Goal: Information Seeking & Learning: Find specific fact

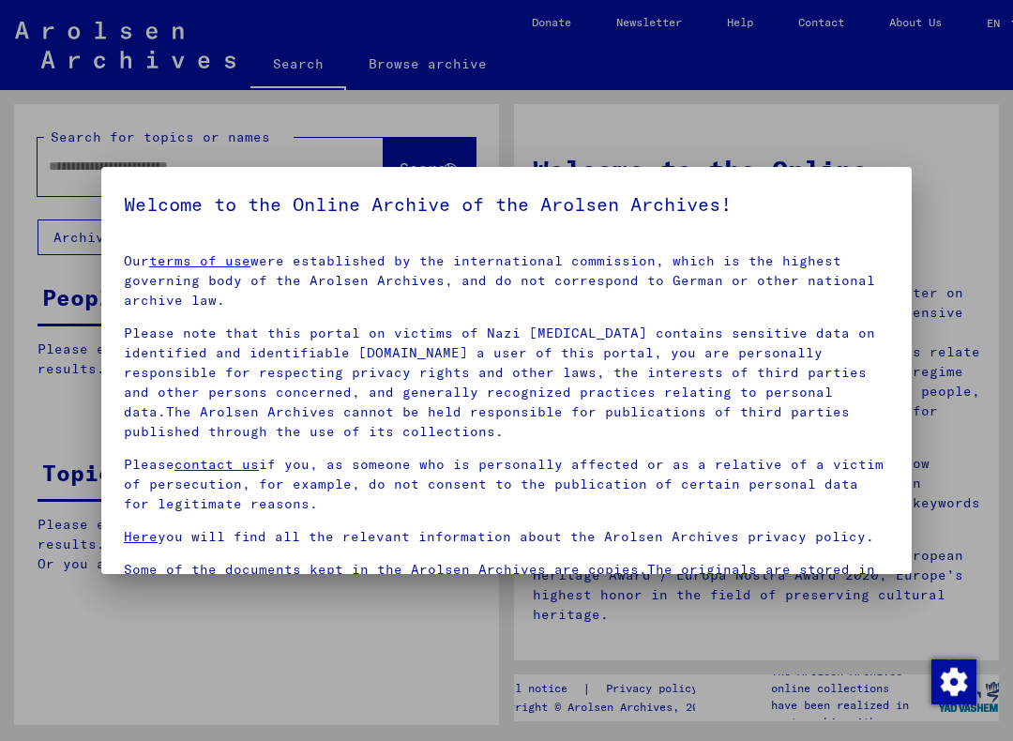
click at [880, 138] on div at bounding box center [506, 370] width 1013 height 741
click at [473, 125] on div at bounding box center [506, 370] width 1013 height 741
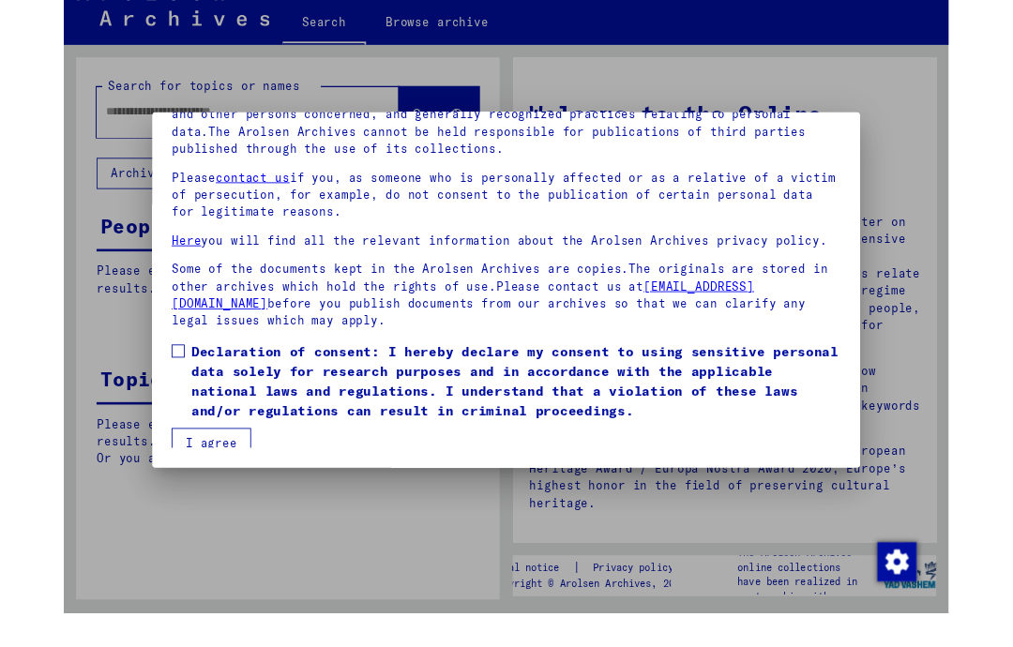
scroll to position [169, 0]
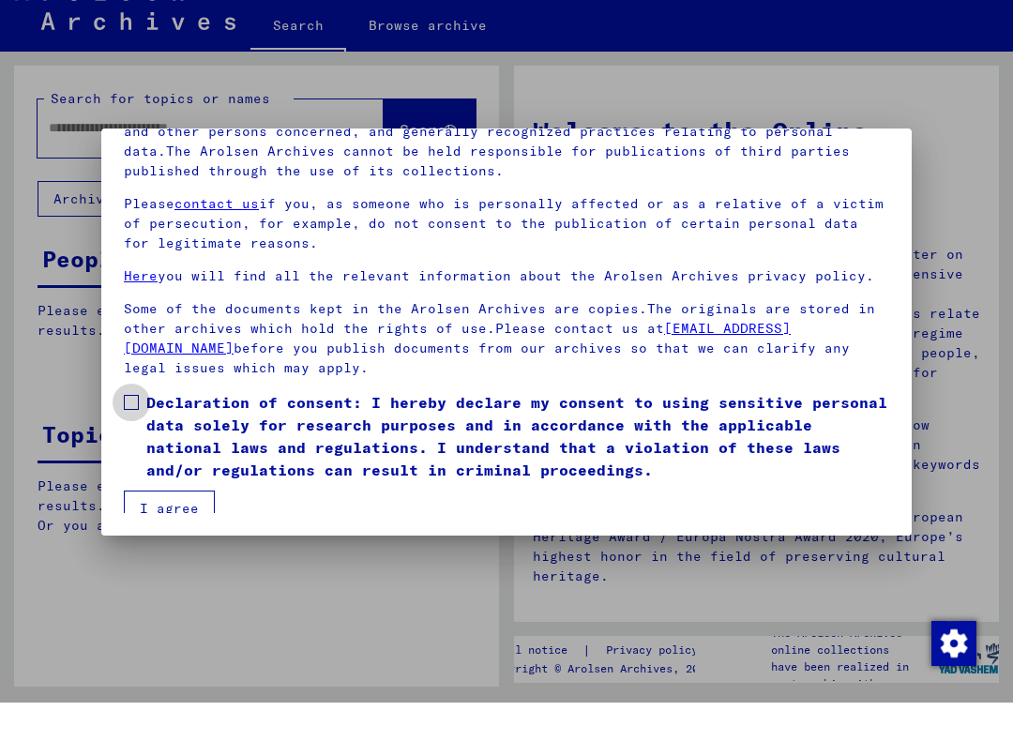
click at [138, 433] on span at bounding box center [131, 440] width 15 height 15
click at [189, 529] on button "I agree" at bounding box center [169, 547] width 91 height 36
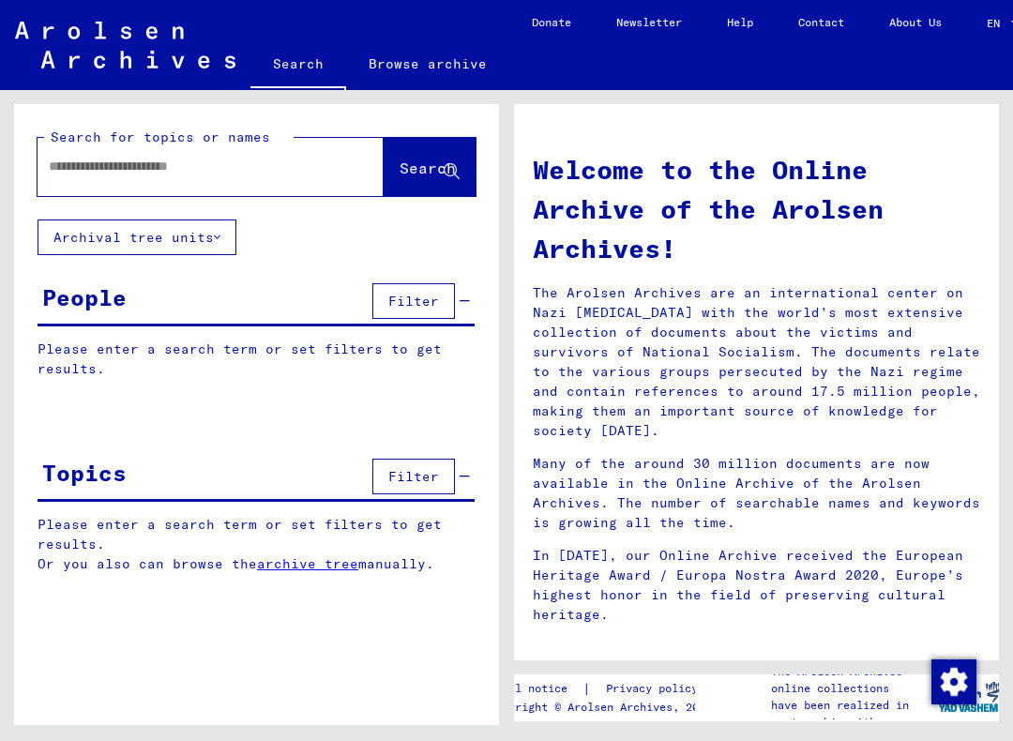
click at [298, 170] on input "text" at bounding box center [188, 167] width 279 height 20
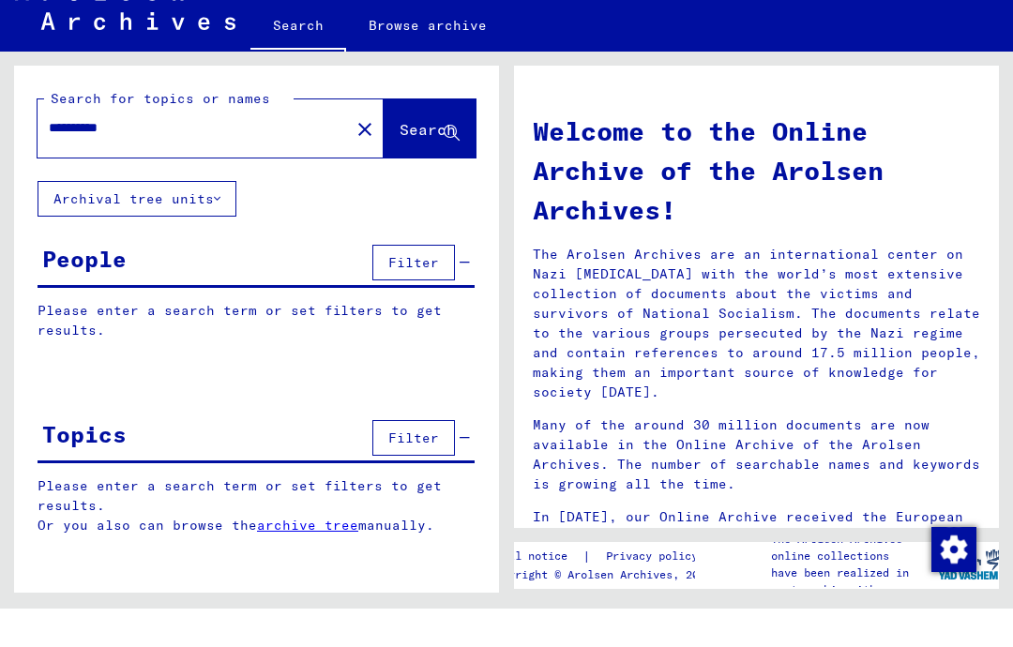
type input "**********"
click at [433, 158] on span "Search" at bounding box center [428, 167] width 56 height 19
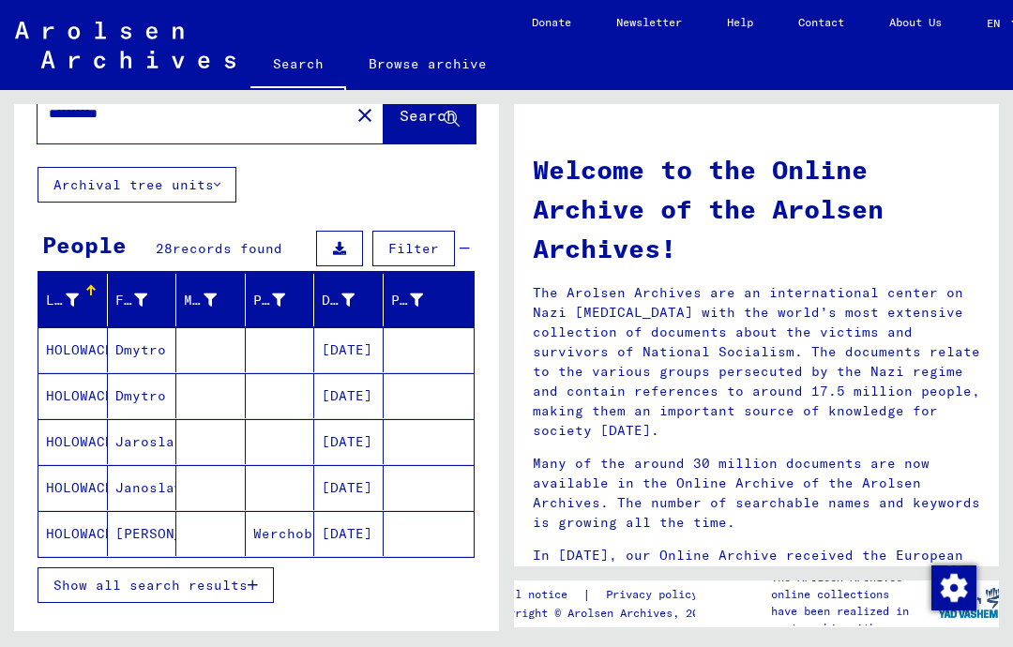
click at [214, 584] on span "Show all search results" at bounding box center [150, 585] width 194 height 17
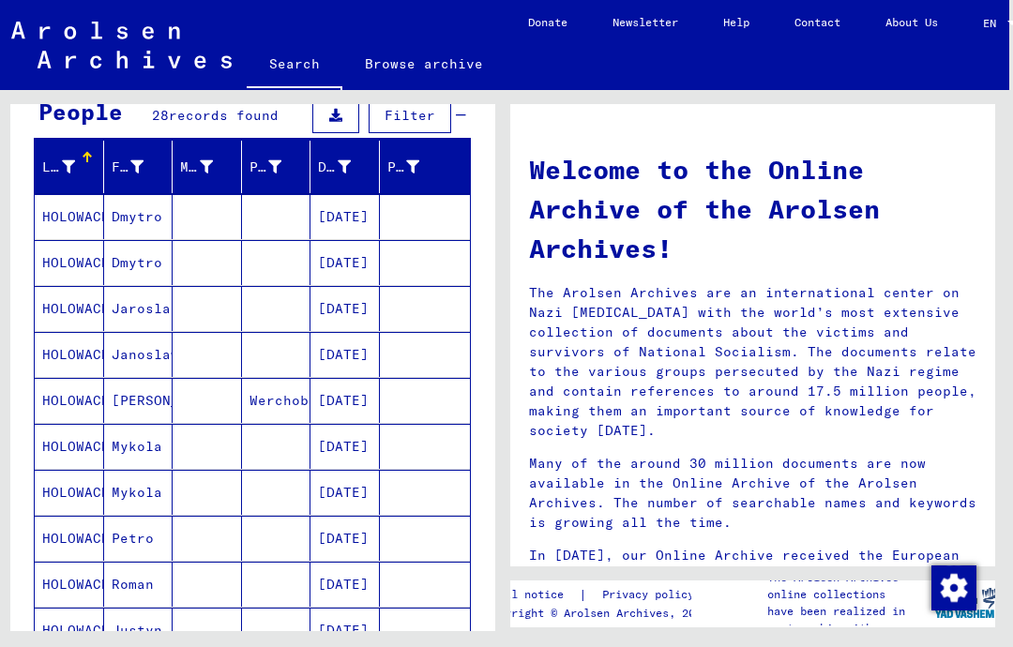
scroll to position [200, 0]
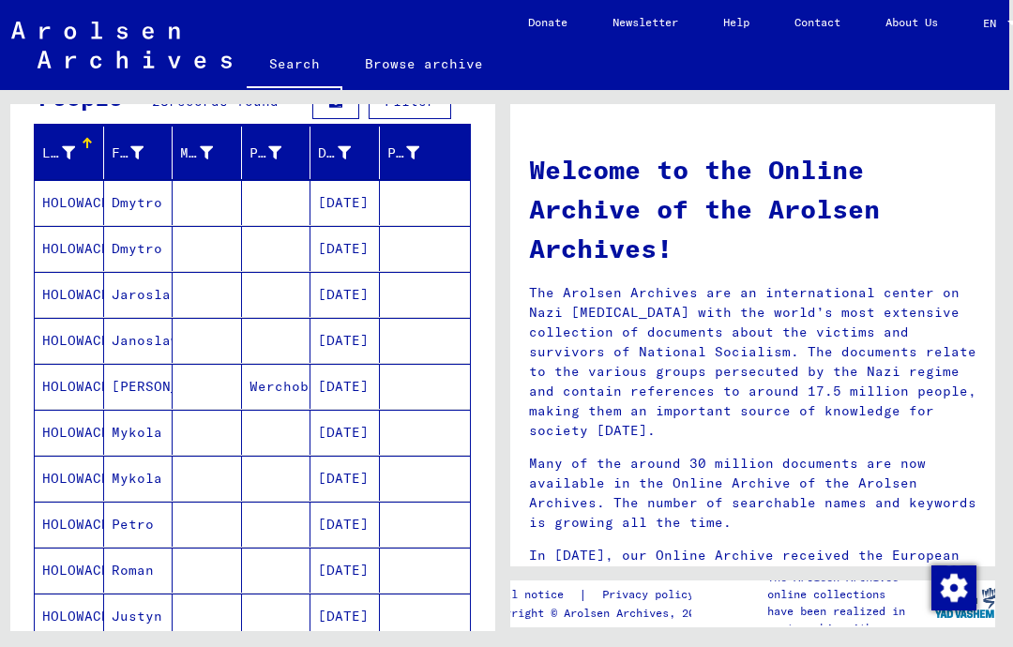
click at [146, 385] on mat-cell "[PERSON_NAME]" at bounding box center [138, 386] width 69 height 45
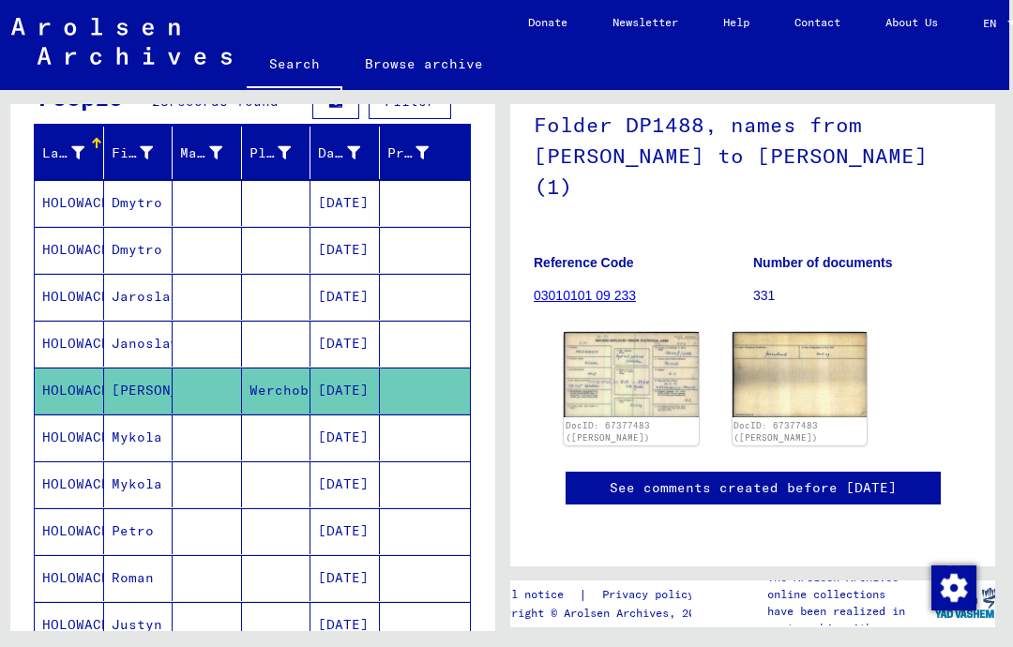
scroll to position [167, 0]
click at [649, 333] on img at bounding box center [631, 374] width 135 height 84
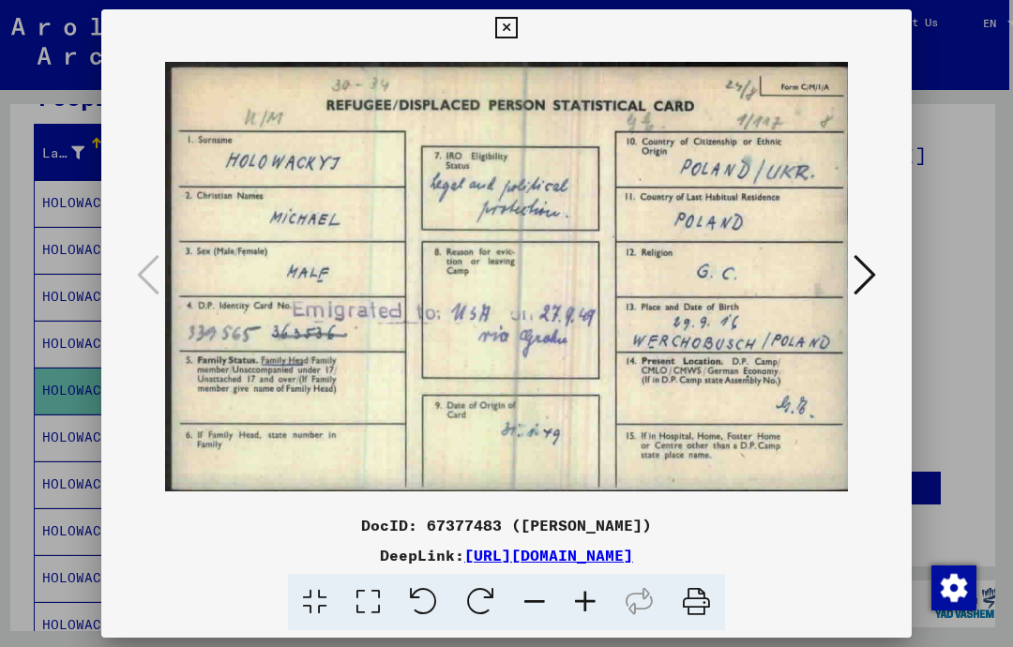
click at [517, 29] on icon at bounding box center [506, 28] width 22 height 23
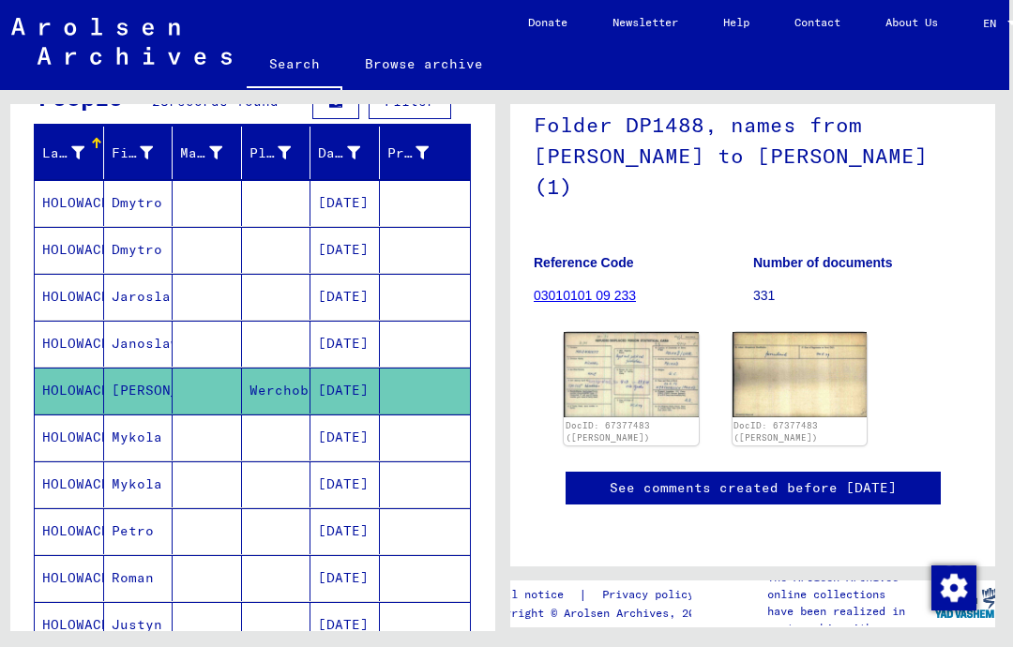
click at [81, 446] on mat-cell "HOLOWACKYJ" at bounding box center [69, 438] width 69 height 46
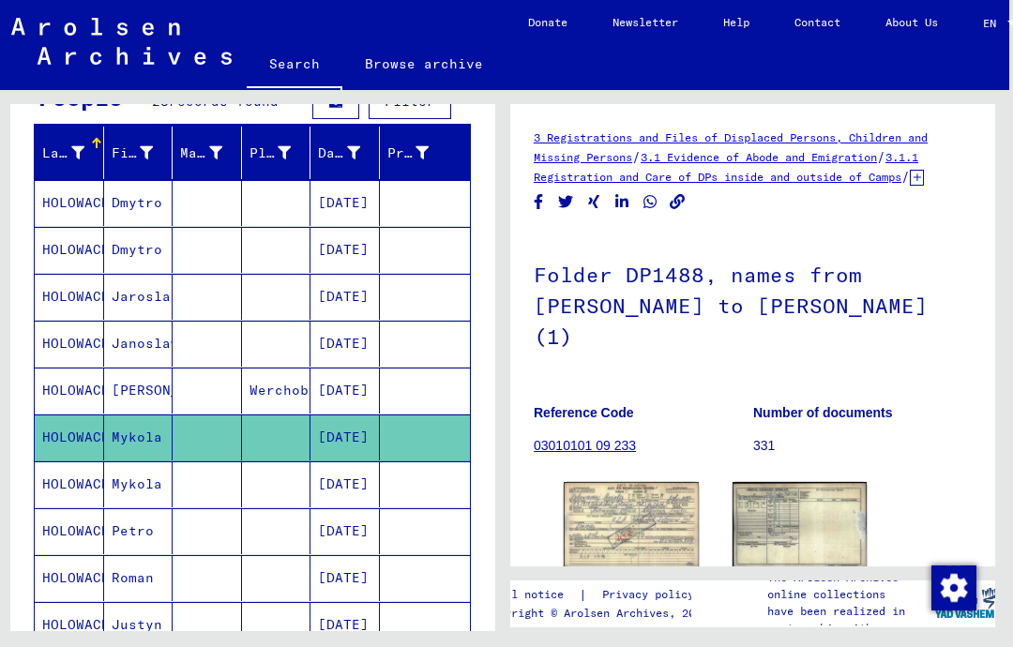
click at [657, 498] on img at bounding box center [631, 523] width 135 height 83
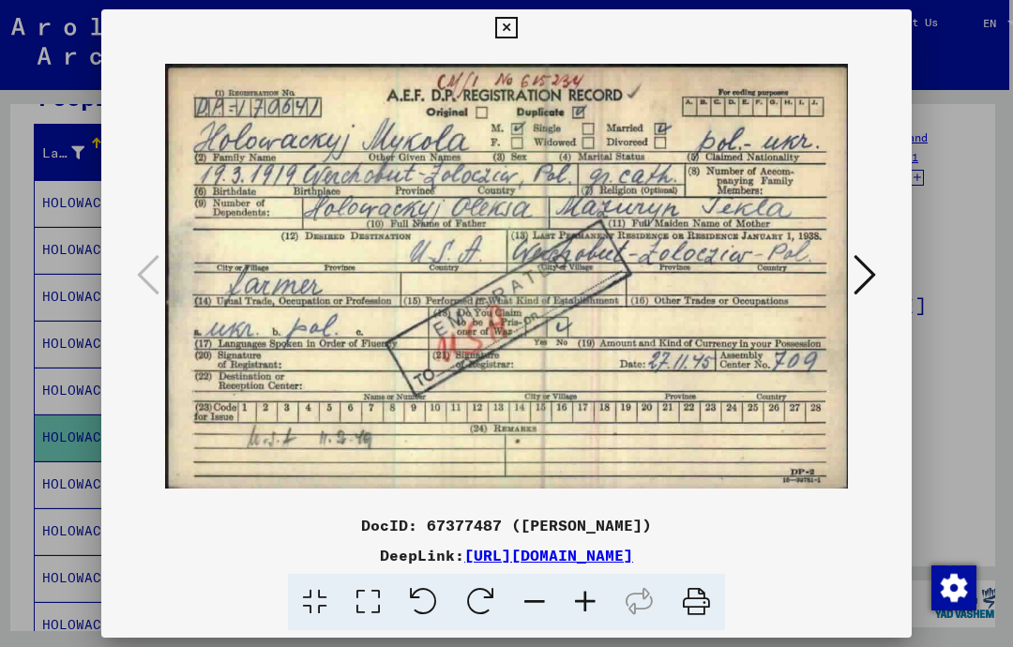
click at [517, 32] on icon at bounding box center [506, 28] width 22 height 23
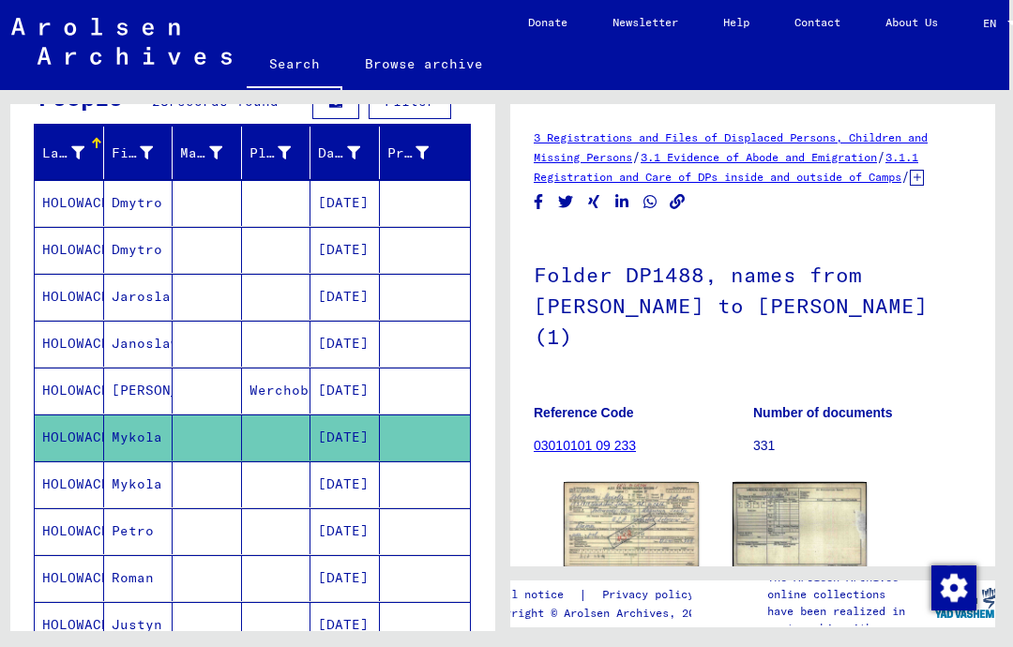
click at [69, 476] on mat-cell "HOLOWACKYJ" at bounding box center [69, 484] width 69 height 46
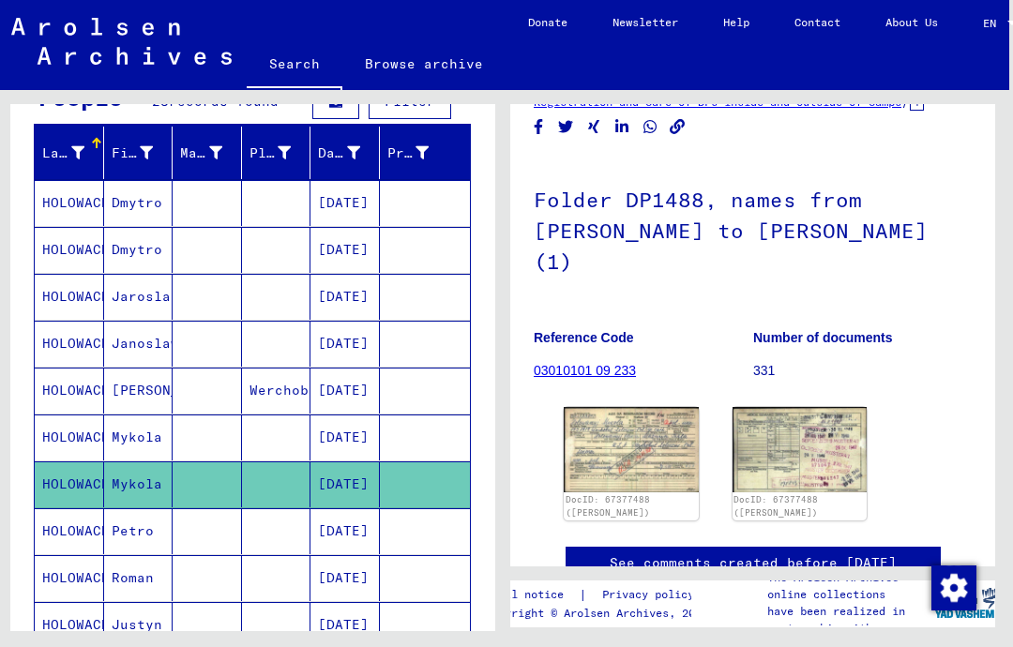
scroll to position [77, 0]
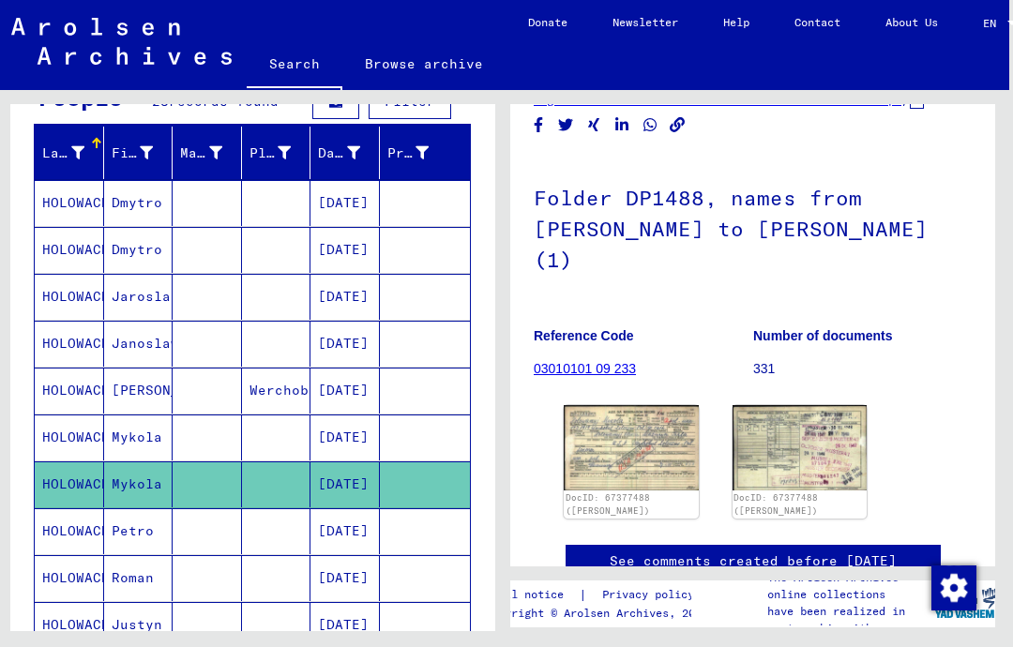
click at [651, 412] on img at bounding box center [631, 447] width 135 height 84
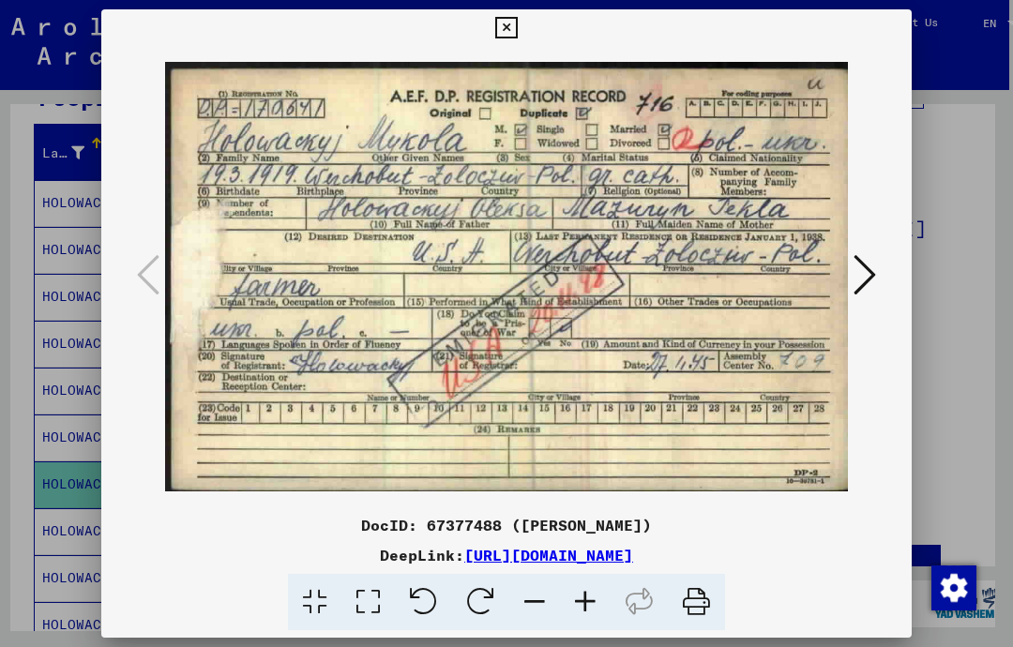
click at [517, 31] on icon at bounding box center [506, 28] width 22 height 23
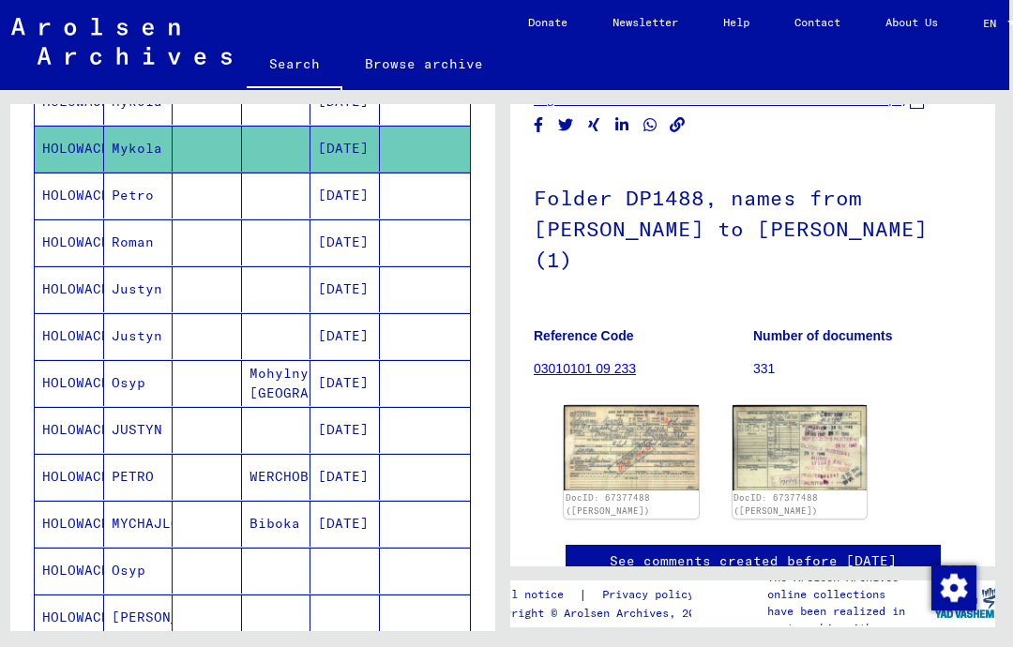
scroll to position [538, 0]
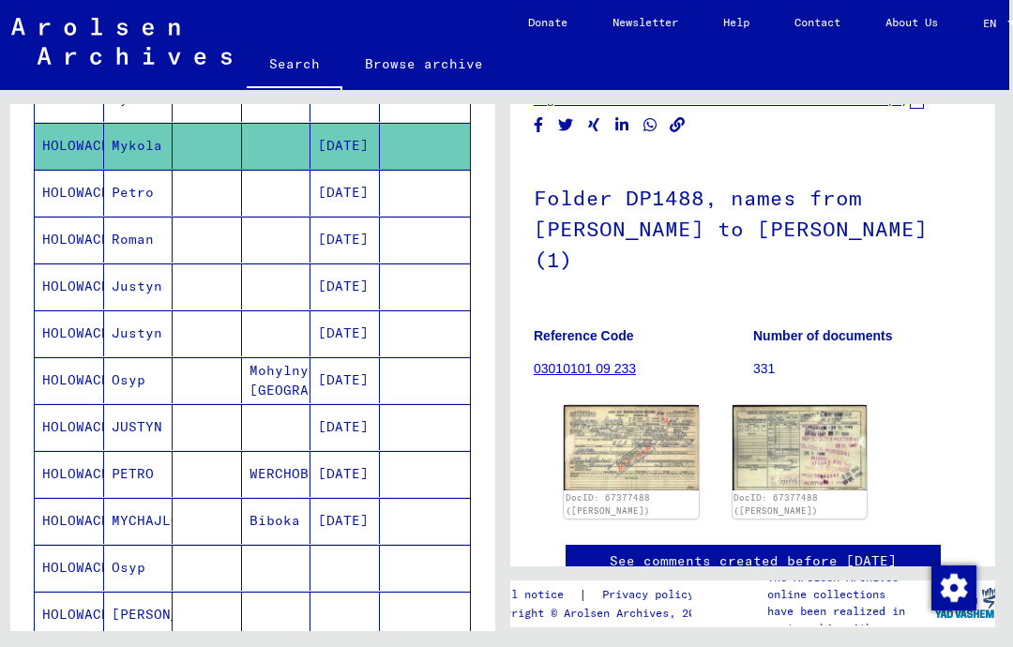
click at [80, 508] on mat-cell "HOLOWACKYJ" at bounding box center [69, 521] width 69 height 46
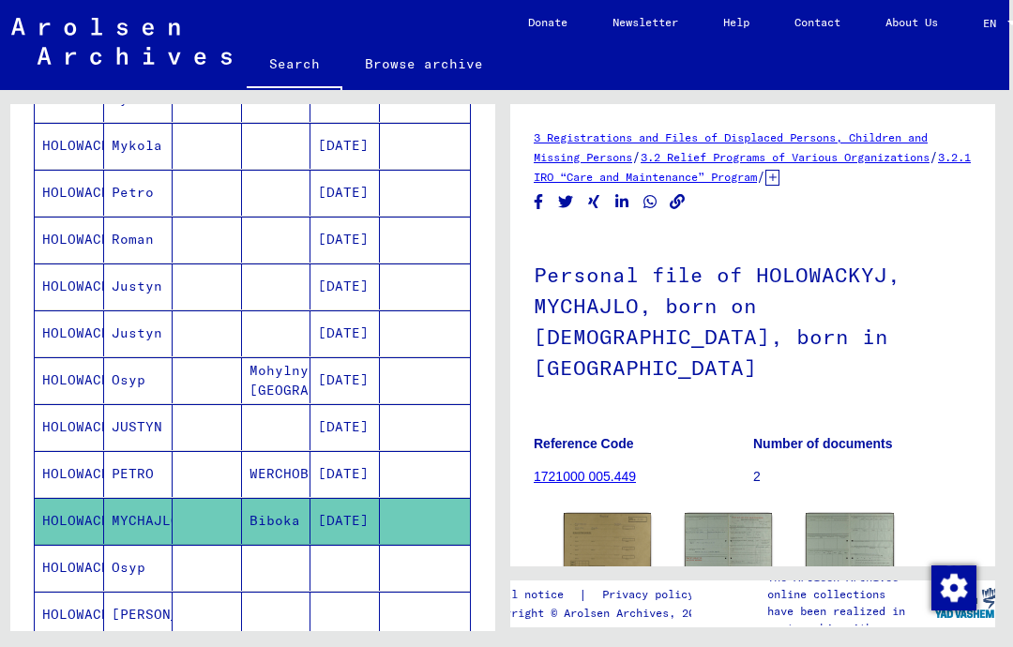
click at [622, 513] on img at bounding box center [607, 543] width 87 height 61
